Goal: Navigation & Orientation: Find specific page/section

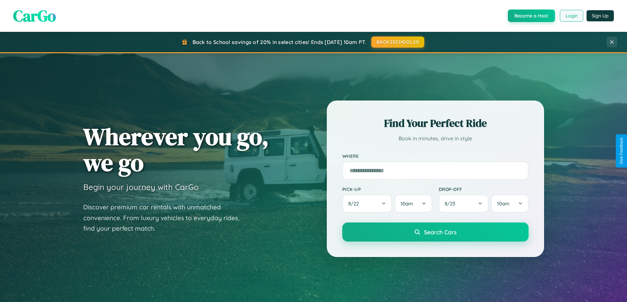
click at [571, 16] on button "Login" at bounding box center [570, 16] width 23 height 12
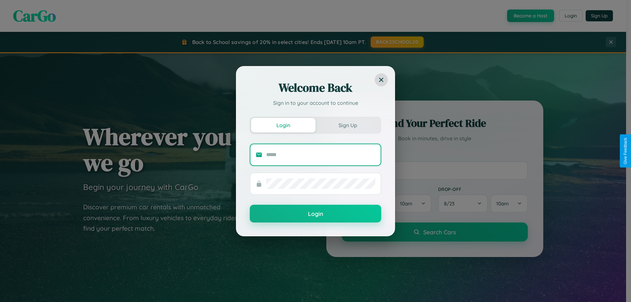
click at [321, 155] on input "text" at bounding box center [320, 155] width 109 height 11
type input "**********"
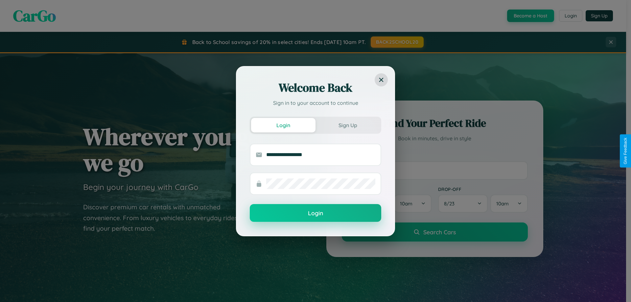
click at [316, 213] on button "Login" at bounding box center [316, 213] width 132 height 18
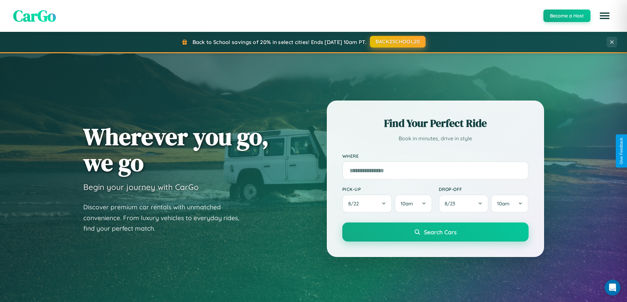
click at [397, 42] on button "BACK2SCHOOL20" at bounding box center [398, 42] width 56 height 12
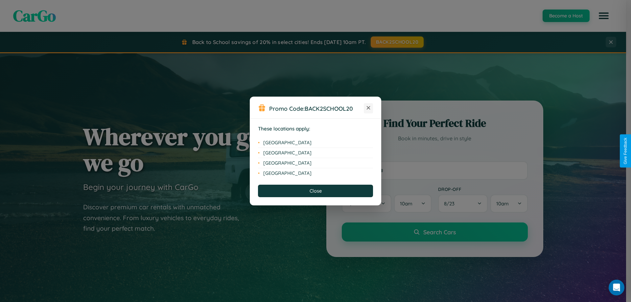
click at [369, 108] on icon at bounding box center [369, 108] width 4 height 4
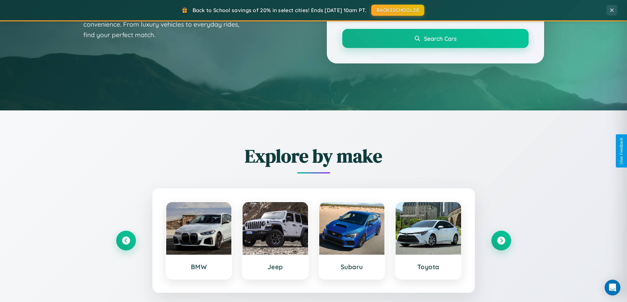
scroll to position [453, 0]
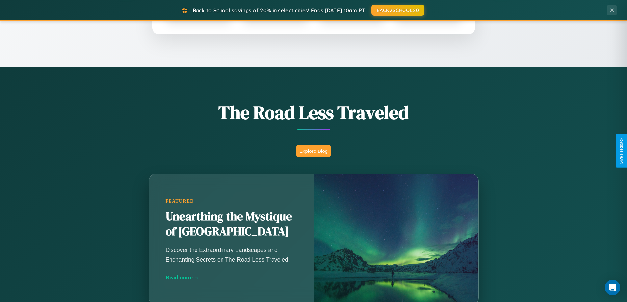
click at [313, 151] on button "Explore Blog" at bounding box center [313, 151] width 35 height 12
